Goal: Navigation & Orientation: Find specific page/section

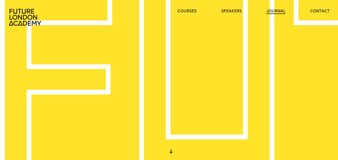
click at [274, 10] on link "journal" at bounding box center [275, 11] width 19 height 5
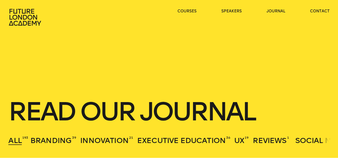
click at [320, 15] on ul "courses speakers journal contact" at bounding box center [253, 17] width 152 height 17
click at [319, 11] on link "contact" at bounding box center [320, 11] width 20 height 5
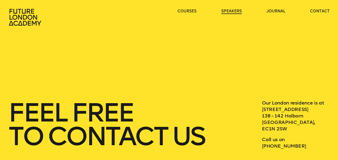
click at [230, 10] on link "speakers" at bounding box center [231, 11] width 20 height 5
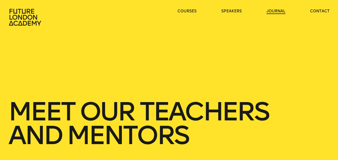
click at [274, 11] on link "journal" at bounding box center [275, 11] width 19 height 5
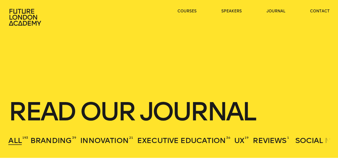
click at [35, 17] on icon at bounding box center [25, 17] width 32 height 17
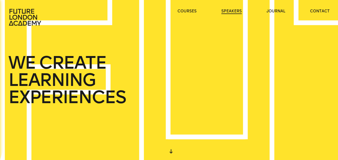
click at [231, 12] on link "speakers" at bounding box center [231, 11] width 20 height 5
click at [277, 10] on link "journal" at bounding box center [275, 11] width 19 height 5
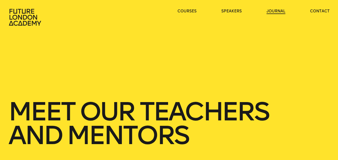
click at [277, 10] on link "journal" at bounding box center [275, 11] width 19 height 5
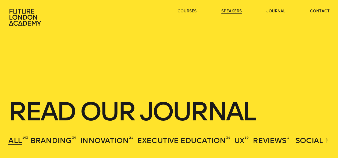
drag, startPoint x: 241, startPoint y: 13, endPoint x: 238, endPoint y: 10, distance: 5.3
click at [238, 10] on ul "courses speakers journal contact" at bounding box center [253, 17] width 152 height 17
click at [238, 10] on link "speakers" at bounding box center [231, 11] width 20 height 5
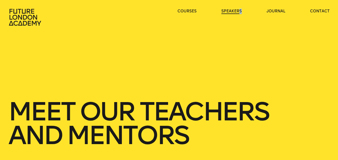
click at [238, 10] on link "speakers" at bounding box center [231, 11] width 20 height 5
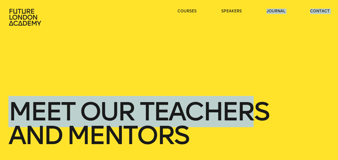
drag, startPoint x: 264, startPoint y: 14, endPoint x: 247, endPoint y: 45, distance: 35.7
click at [271, 12] on link "journal" at bounding box center [275, 11] width 19 height 5
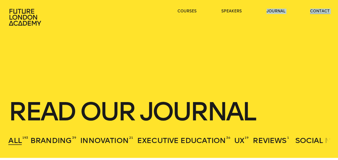
drag, startPoint x: 271, startPoint y: 12, endPoint x: 325, endPoint y: 12, distance: 53.2
click at [325, 12] on link "contact" at bounding box center [320, 11] width 20 height 5
